Goal: Information Seeking & Learning: Find contact information

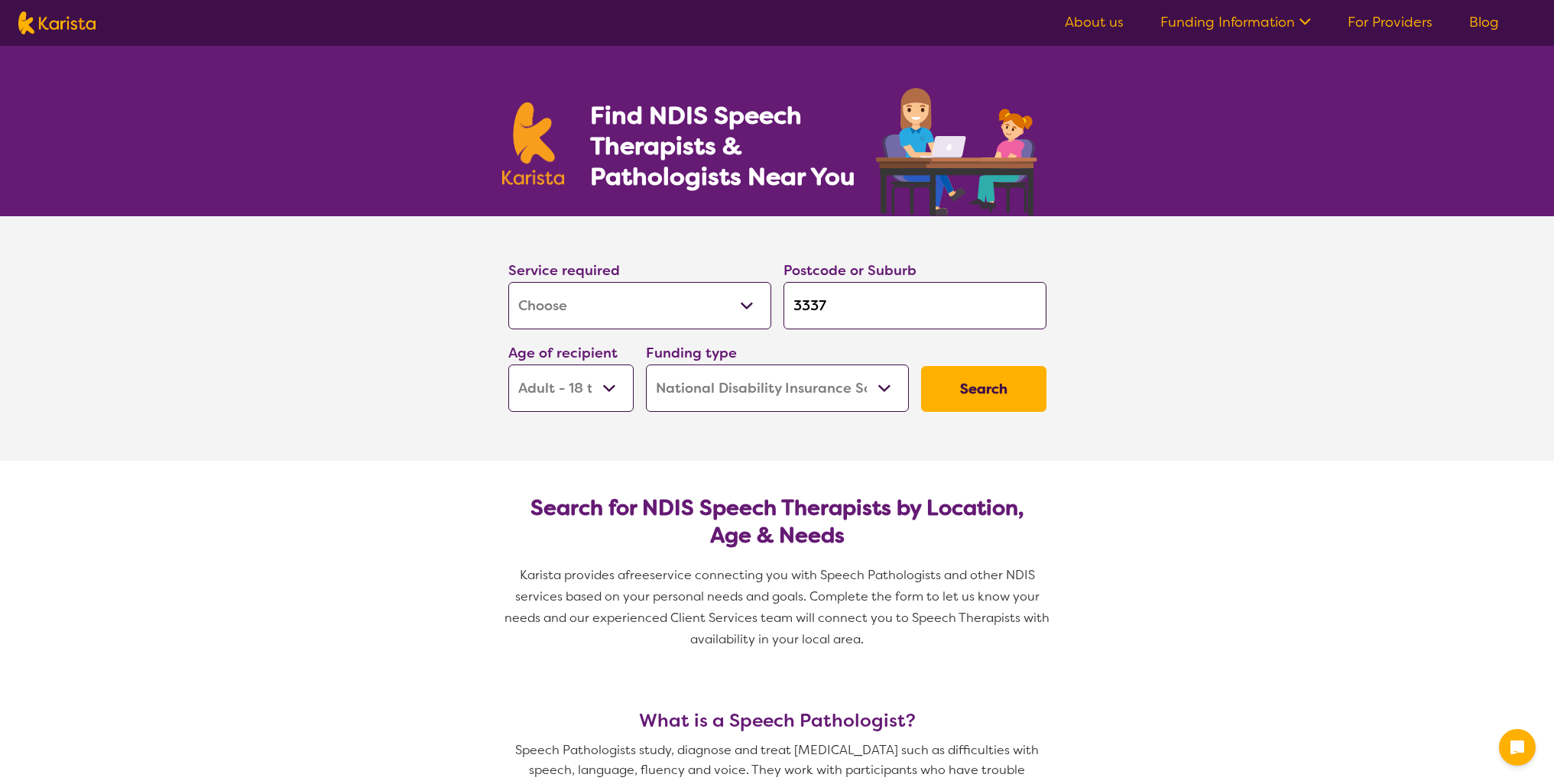
select select "[MEDICAL_DATA]"
select select "AD"
select select "NDIS"
select select "[MEDICAL_DATA]"
select select "AD"
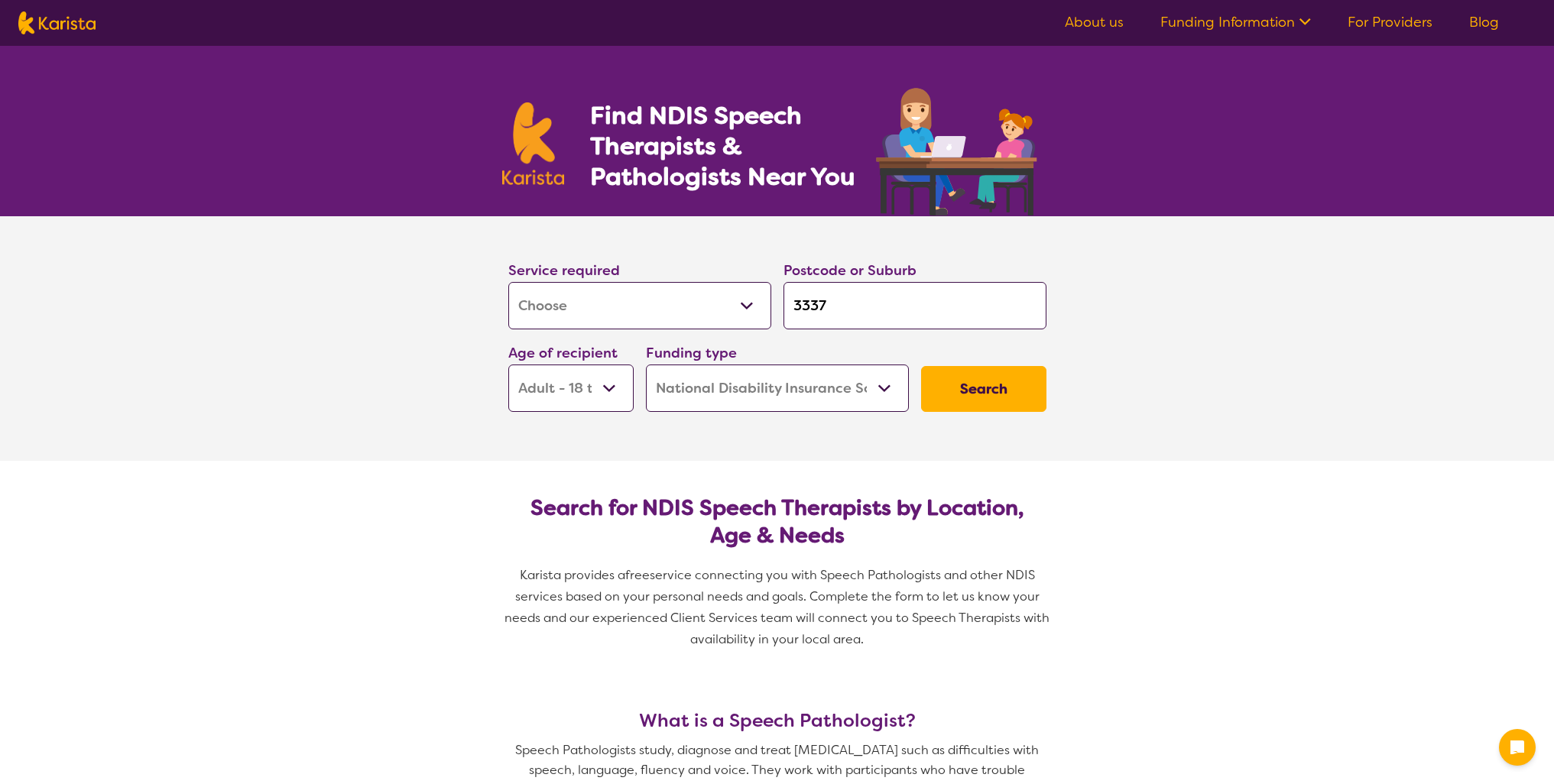
select select "NDIS"
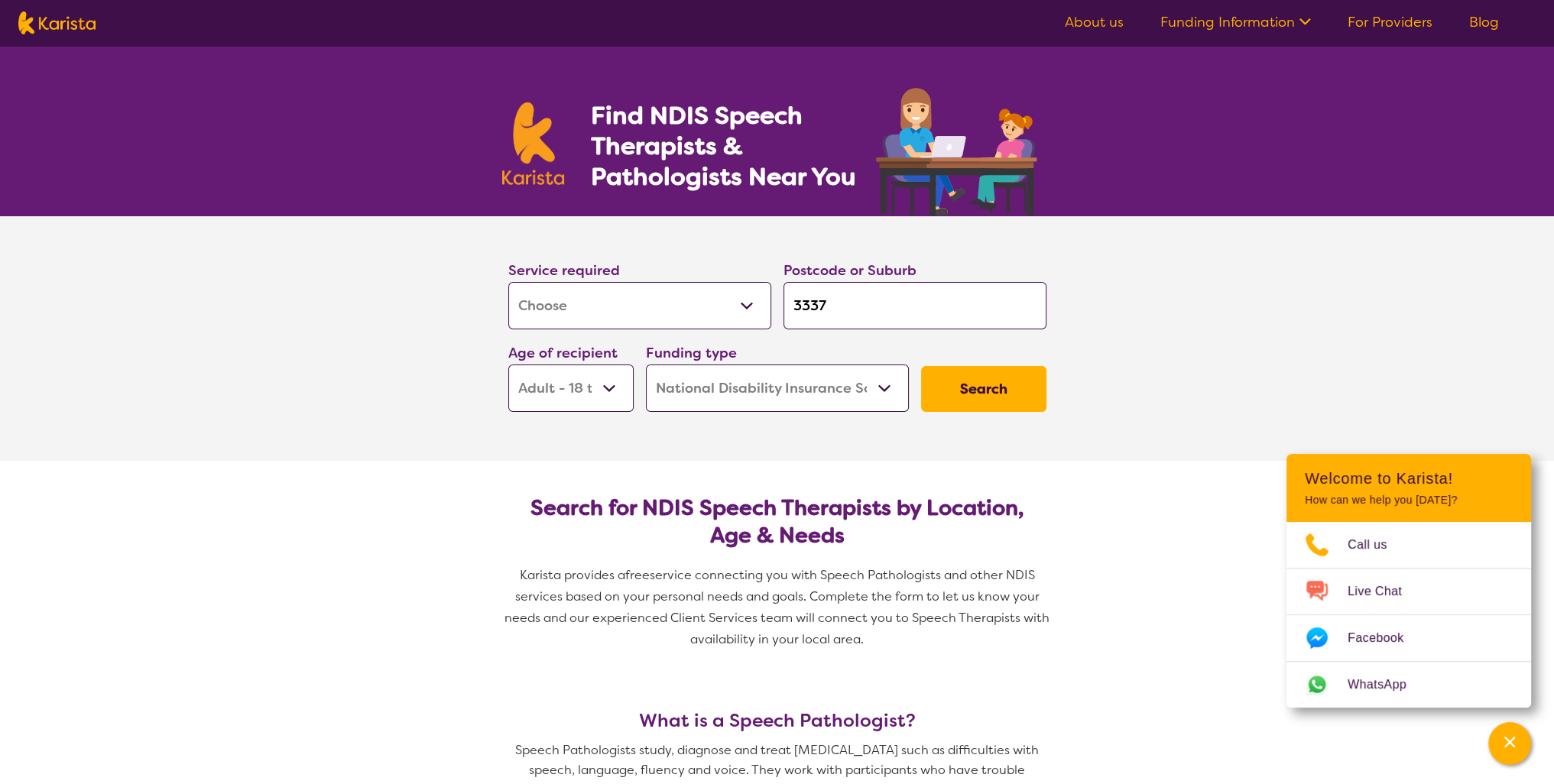
click at [959, 389] on button "Search" at bounding box center [984, 389] width 126 height 46
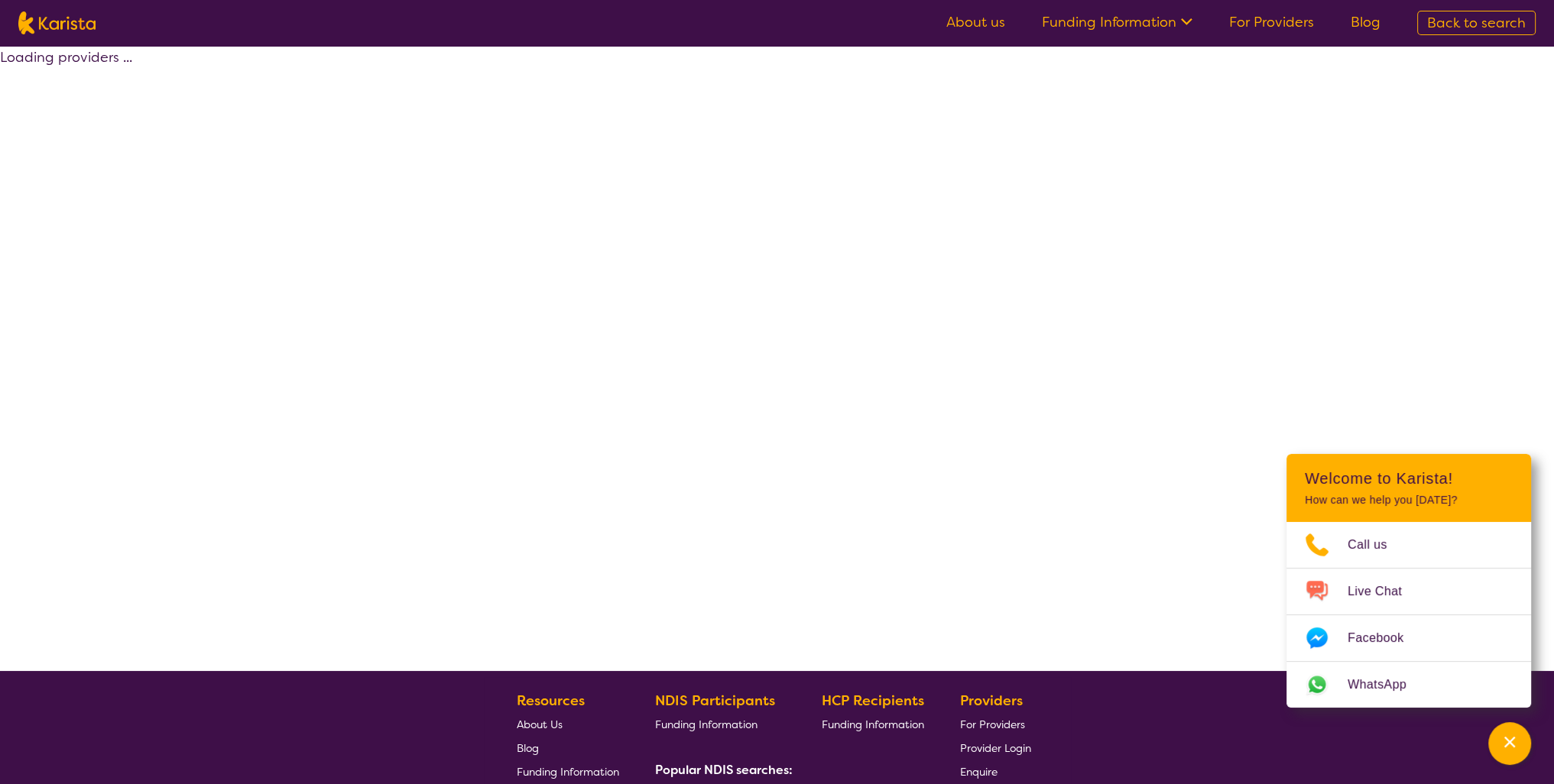
select select "by_score"
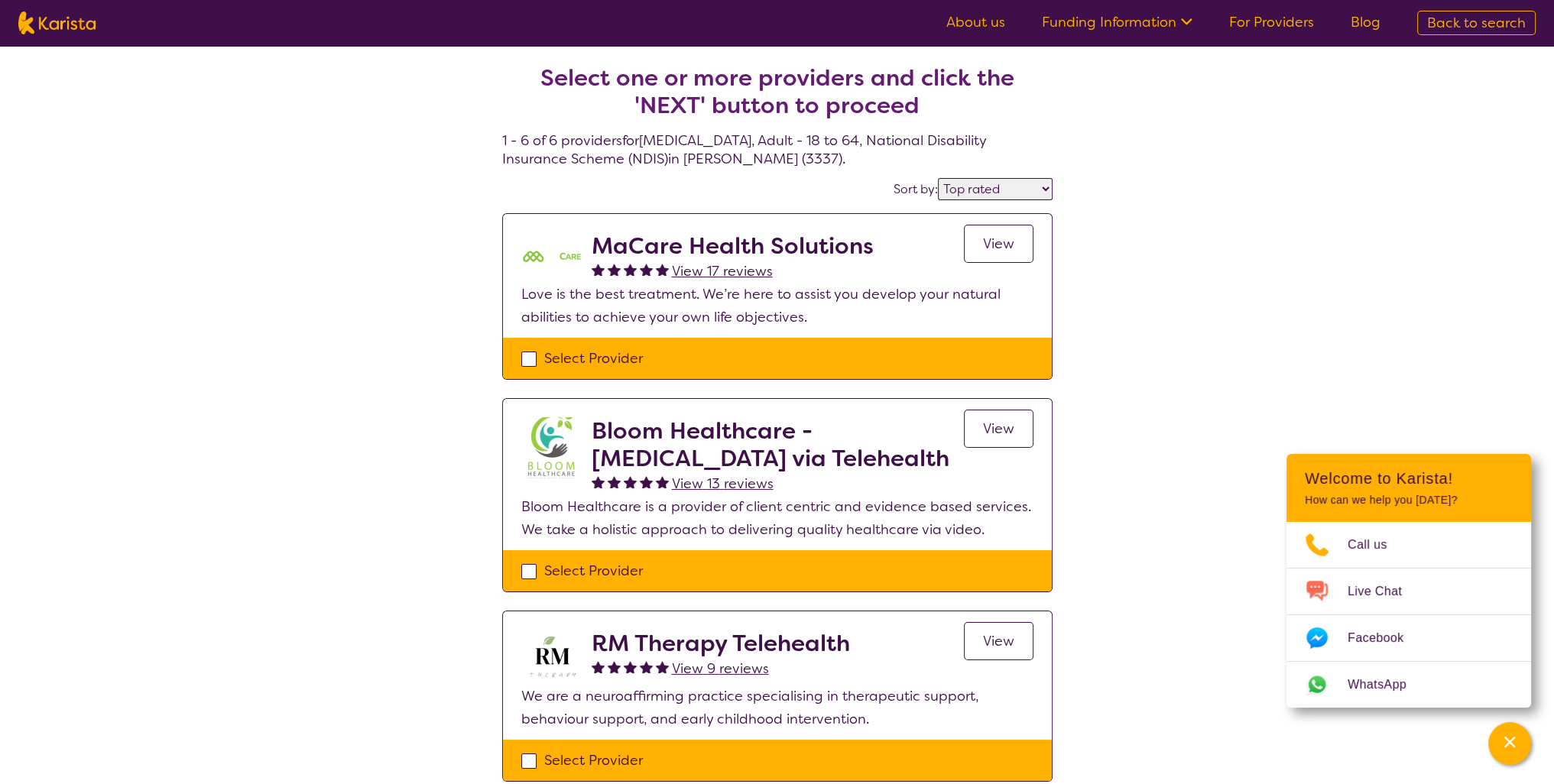
click at [1034, 238] on section "MaCare Health Solutions View 17 reviews View Love is the best treatment. We’re …" at bounding box center [777, 276] width 549 height 124
click at [994, 240] on span "View" at bounding box center [998, 244] width 31 height 18
